Goal: Entertainment & Leisure: Consume media (video, audio)

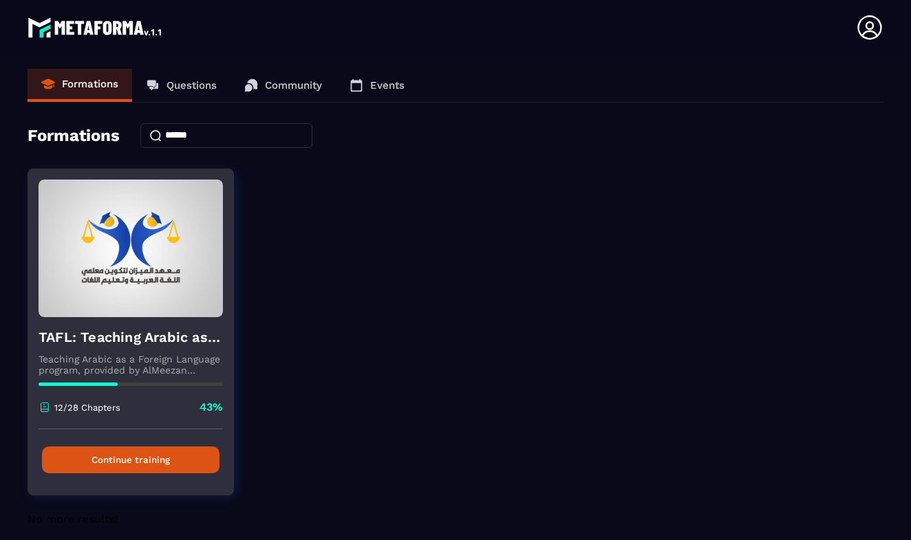
click at [127, 464] on button "Continue training" at bounding box center [131, 460] width 178 height 27
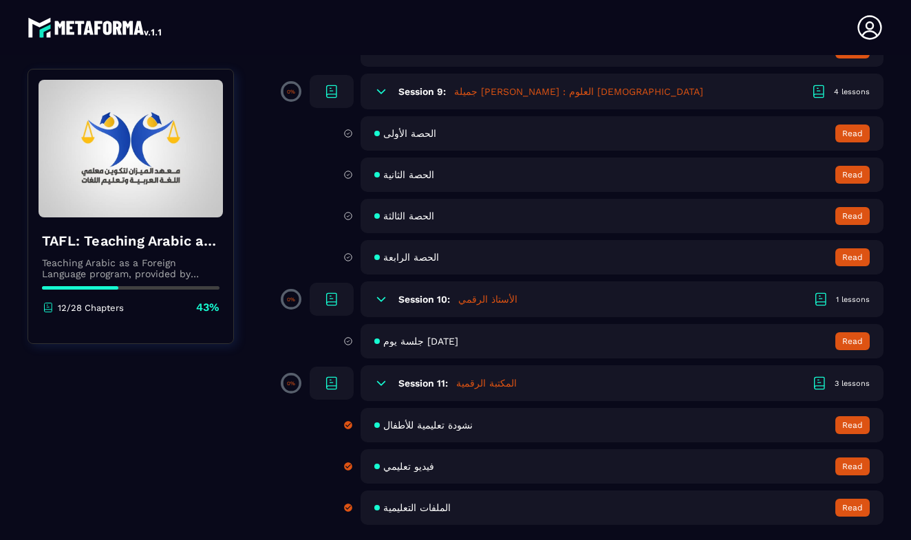
scroll to position [1302, 0]
click at [447, 347] on span "جلسة يوم [DATE]" at bounding box center [420, 341] width 75 height 11
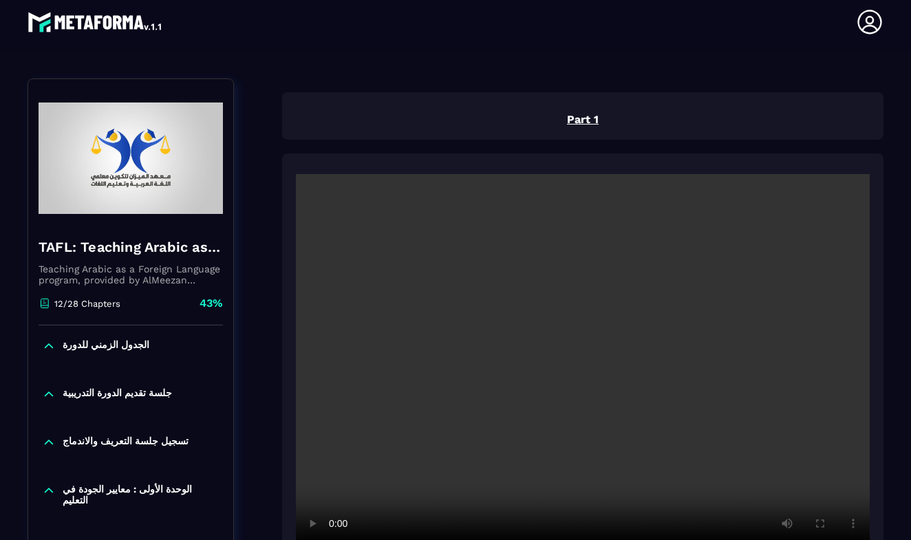
scroll to position [143, 0]
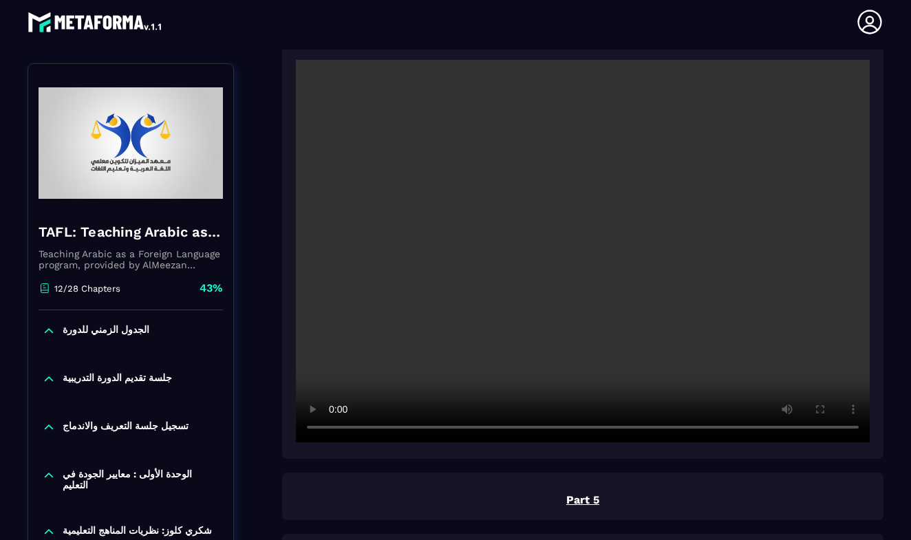
scroll to position [1721, 0]
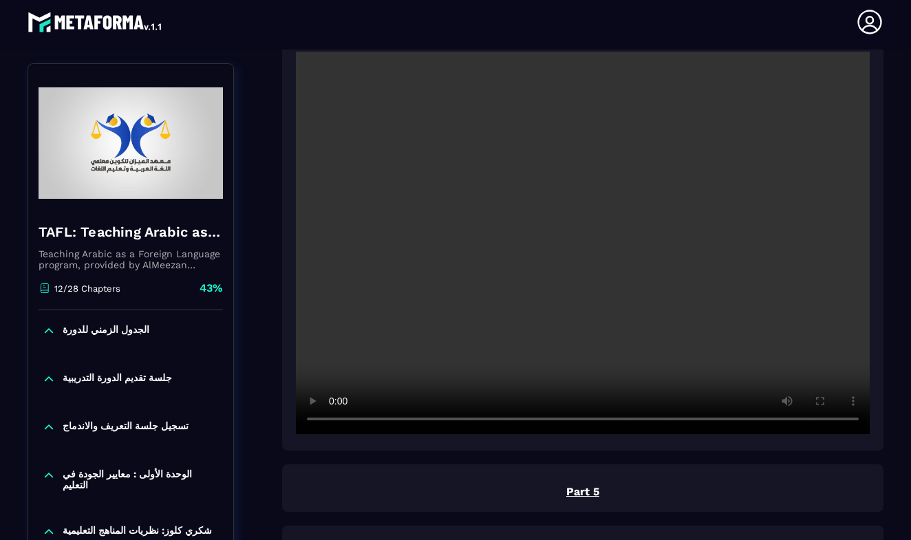
click at [579, 242] on video at bounding box center [583, 243] width 574 height 383
click at [491, 421] on video at bounding box center [583, 243] width 574 height 383
click at [550, 421] on video at bounding box center [583, 241] width 574 height 383
click at [610, 421] on video at bounding box center [583, 241] width 574 height 383
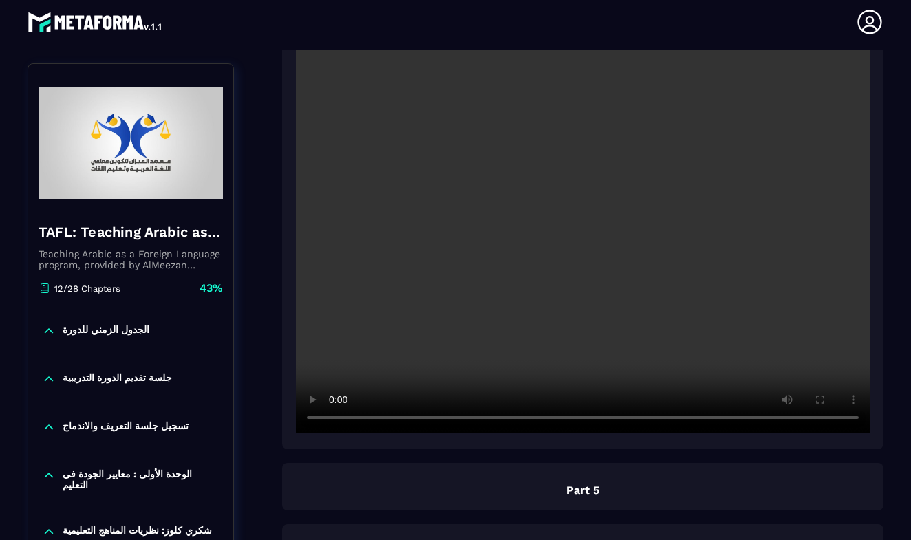
click at [603, 421] on video at bounding box center [583, 241] width 574 height 383
click at [595, 421] on video at bounding box center [583, 241] width 574 height 383
click at [334, 418] on video at bounding box center [583, 241] width 574 height 383
